Goal: Information Seeking & Learning: Find contact information

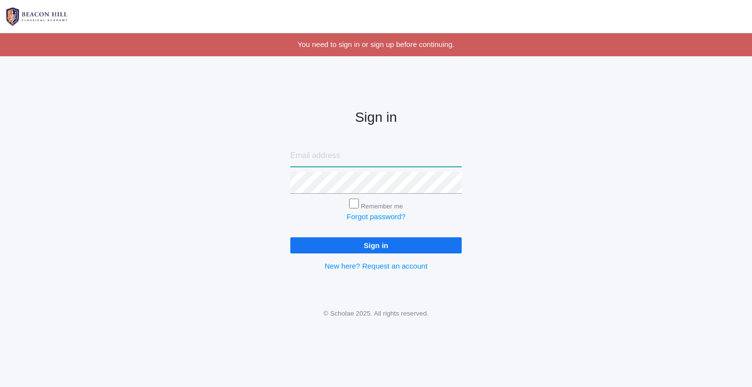
type input "[EMAIL_ADDRESS][DOMAIN_NAME]"
click at [371, 245] on input "Sign in" at bounding box center [375, 246] width 171 height 16
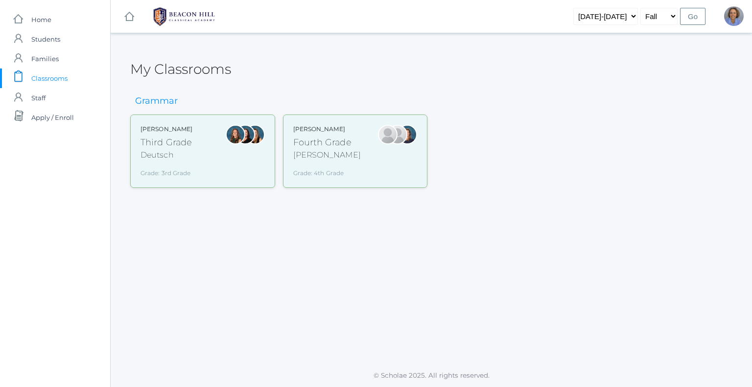
click at [197, 156] on div "Andrea Deutsch Third Grade Deutsch Grade: 3rd Grade 03LA" at bounding box center [203, 151] width 124 height 53
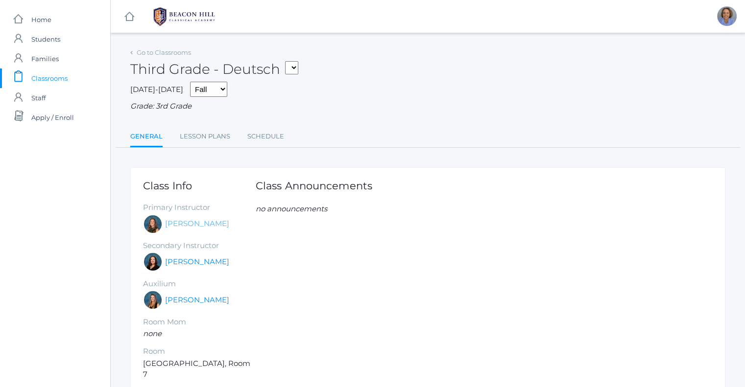
click at [202, 225] on link "Andrea Deutsch" at bounding box center [197, 223] width 64 height 11
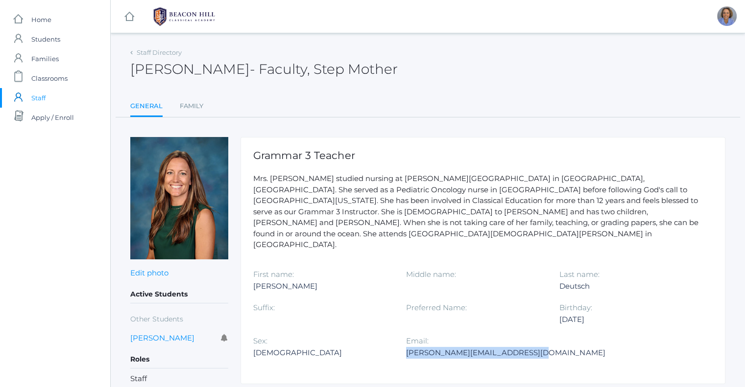
drag, startPoint x: 408, startPoint y: 335, endPoint x: 521, endPoint y: 336, distance: 113.2
click at [521, 347] on div "andrea@beaconhillclassical.org" at bounding box center [505, 353] width 199 height 12
copy div "andrea@beaconhillclassical.org"
click at [138, 54] on link "Staff Directory" at bounding box center [159, 52] width 45 height 8
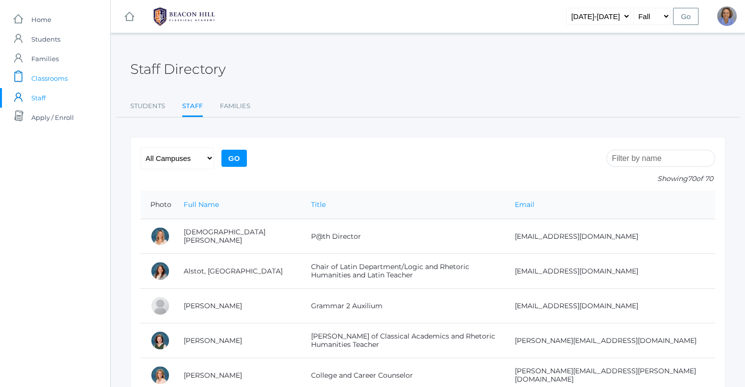
click at [47, 72] on span "Classrooms" at bounding box center [49, 79] width 36 height 20
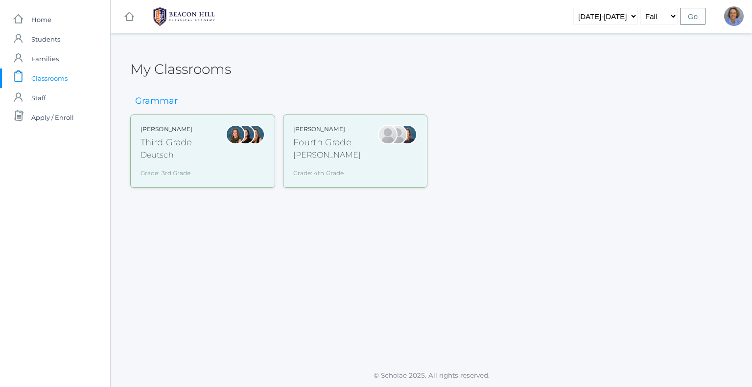
click at [167, 141] on div "Third Grade" at bounding box center [167, 142] width 52 height 13
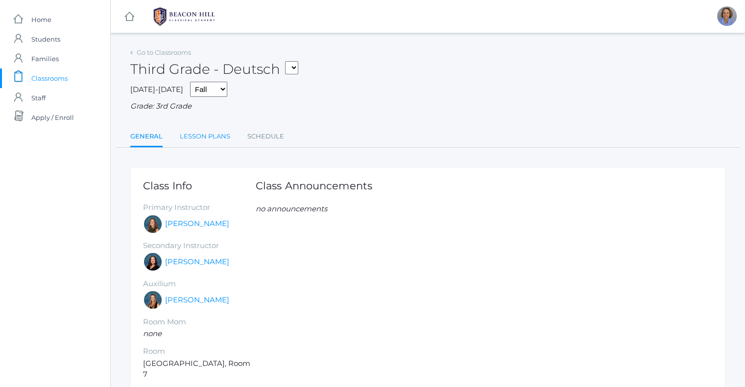
click at [196, 141] on link "Lesson Plans" at bounding box center [205, 137] width 50 height 20
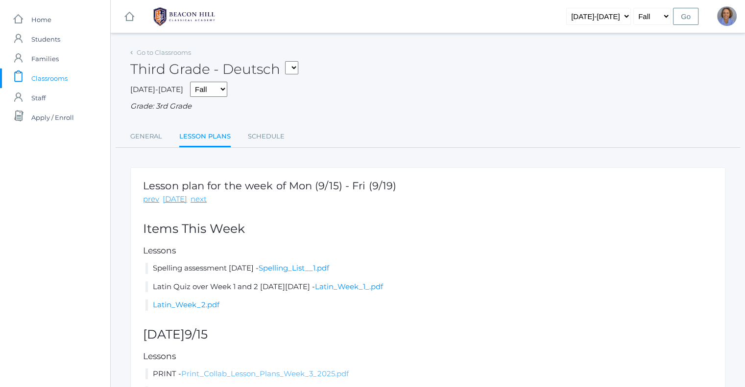
click at [327, 374] on link "Print_Collab_Lesson_Plans_Week_3_2025.pdf" at bounding box center [265, 373] width 168 height 9
